Goal: Entertainment & Leisure: Consume media (video, audio)

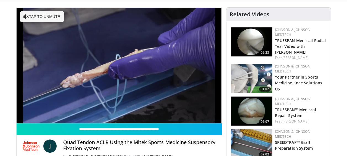
scroll to position [35, 0]
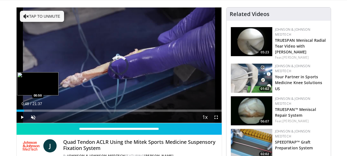
click at [24, 109] on div "Progress Bar" at bounding box center [24, 110] width 15 height 2
click at [28, 110] on div "Loaded : 9.17% 01:13 01:11" at bounding box center [119, 110] width 205 height 2
click at [30, 110] on div "Progress Bar" at bounding box center [30, 110] width 15 height 2
click at [33, 110] on div "Progress Bar" at bounding box center [32, 110] width 15 height 2
click at [35, 110] on div "Loaded : 11.46% 02:00 02:00" at bounding box center [119, 110] width 205 height 2
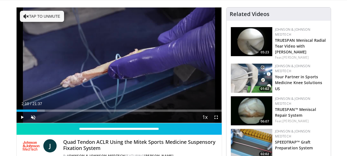
click at [37, 111] on div "Progress Bar" at bounding box center [38, 110] width 14 height 2
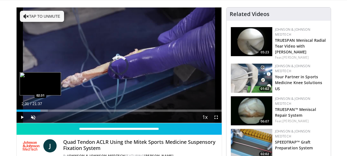
click at [40, 111] on div "Progress Bar" at bounding box center [40, 110] width 15 height 2
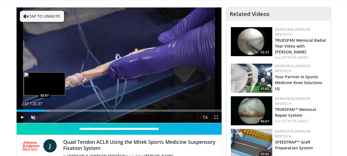
click at [44, 110] on div "Progress Bar" at bounding box center [43, 110] width 15 height 2
click at [49, 111] on div "Loaded : 19.10% 03:25 03:25" at bounding box center [119, 110] width 205 height 2
click at [51, 111] on div "Progress Bar" at bounding box center [52, 110] width 14 height 2
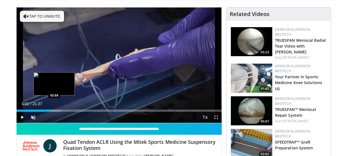
click at [54, 110] on div "Progress Bar" at bounding box center [55, 110] width 11 height 2
click at [57, 110] on div "Loaded : 23.12% 04:16 04:16" at bounding box center [119, 110] width 205 height 2
click at [59, 110] on div "Progress Bar" at bounding box center [60, 110] width 12 height 2
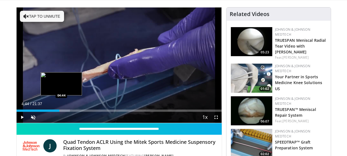
click at [61, 110] on div "Progress Bar" at bounding box center [62, 110] width 15 height 2
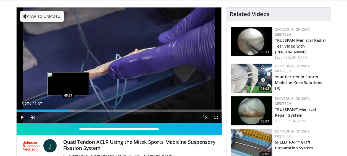
click at [68, 110] on div "Loaded : 28.28% 05:27 05:27" at bounding box center [119, 110] width 205 height 2
click at [72, 110] on div "Loaded : 30.05% 05:29 05:50" at bounding box center [119, 110] width 205 height 2
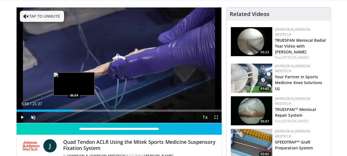
click at [74, 110] on div "Loaded : 32.10% 05:53 06:04" at bounding box center [119, 110] width 205 height 2
click at [77, 110] on div "Loaded : 32.36% 06:25 06:25" at bounding box center [119, 110] width 205 height 2
